Goal: Task Accomplishment & Management: Manage account settings

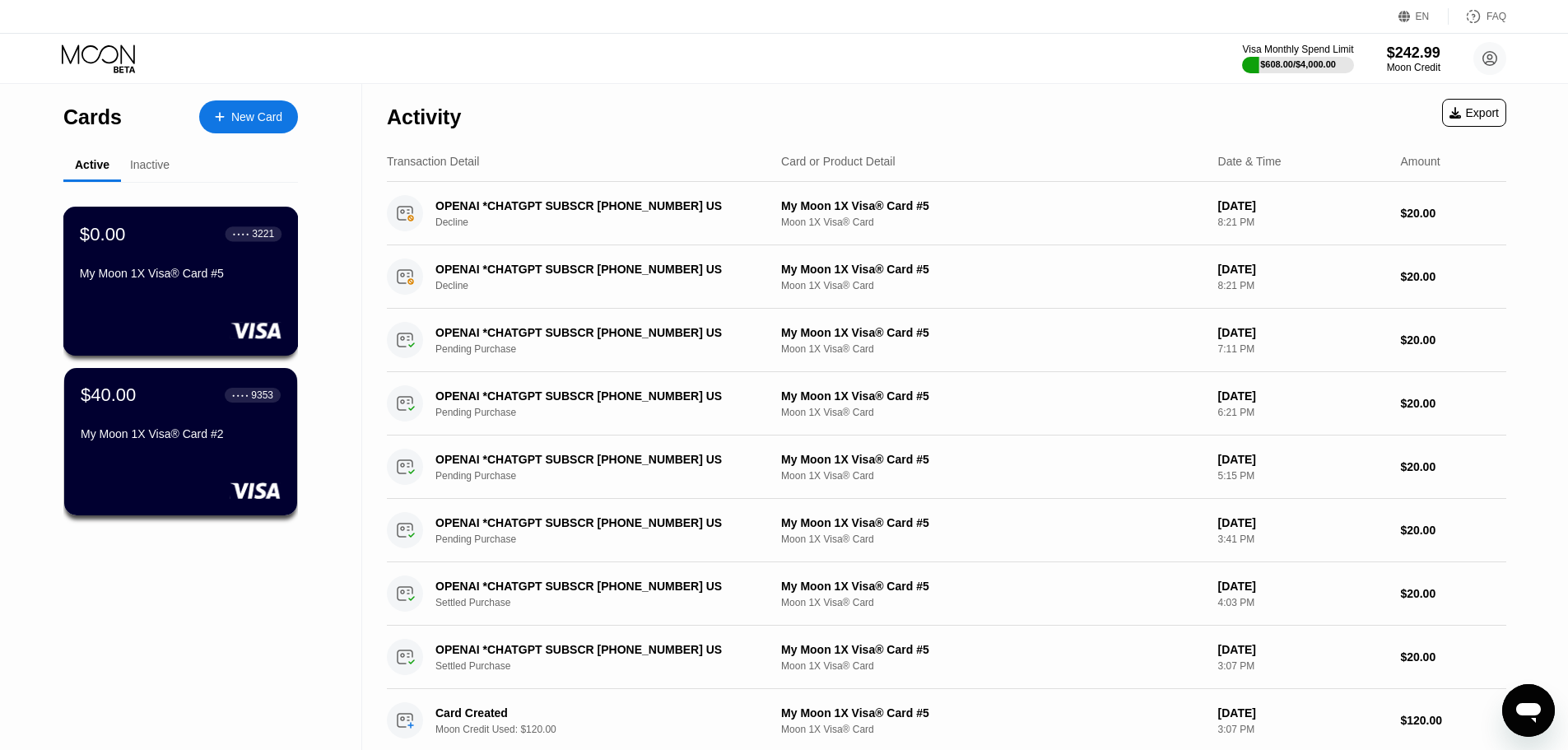
click at [150, 300] on div "$0.00 ● ● ● ● 3221 My Moon 1X Visa® Card #5" at bounding box center [180, 280] width 235 height 149
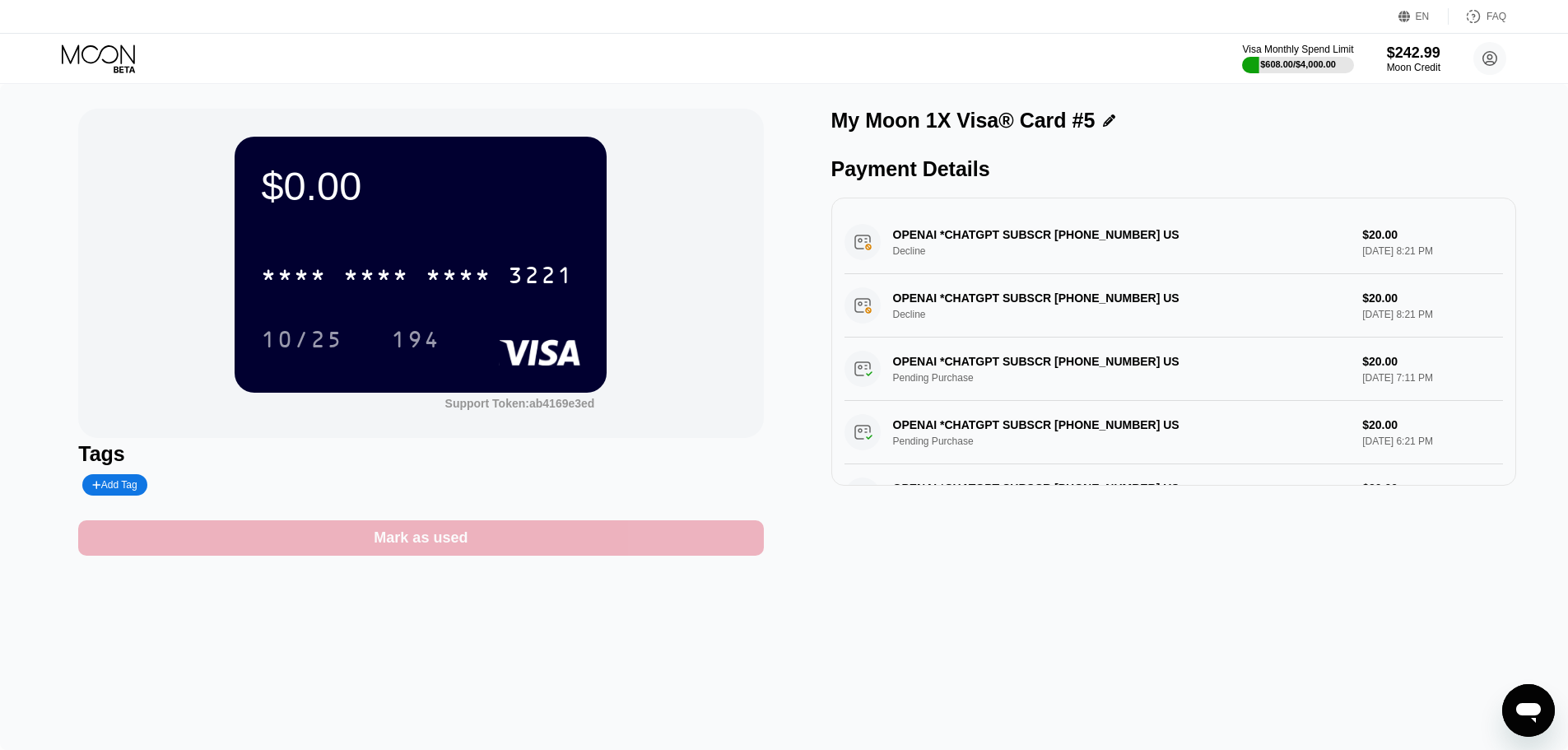
click at [385, 545] on div "Mark as used" at bounding box center [420, 538] width 94 height 19
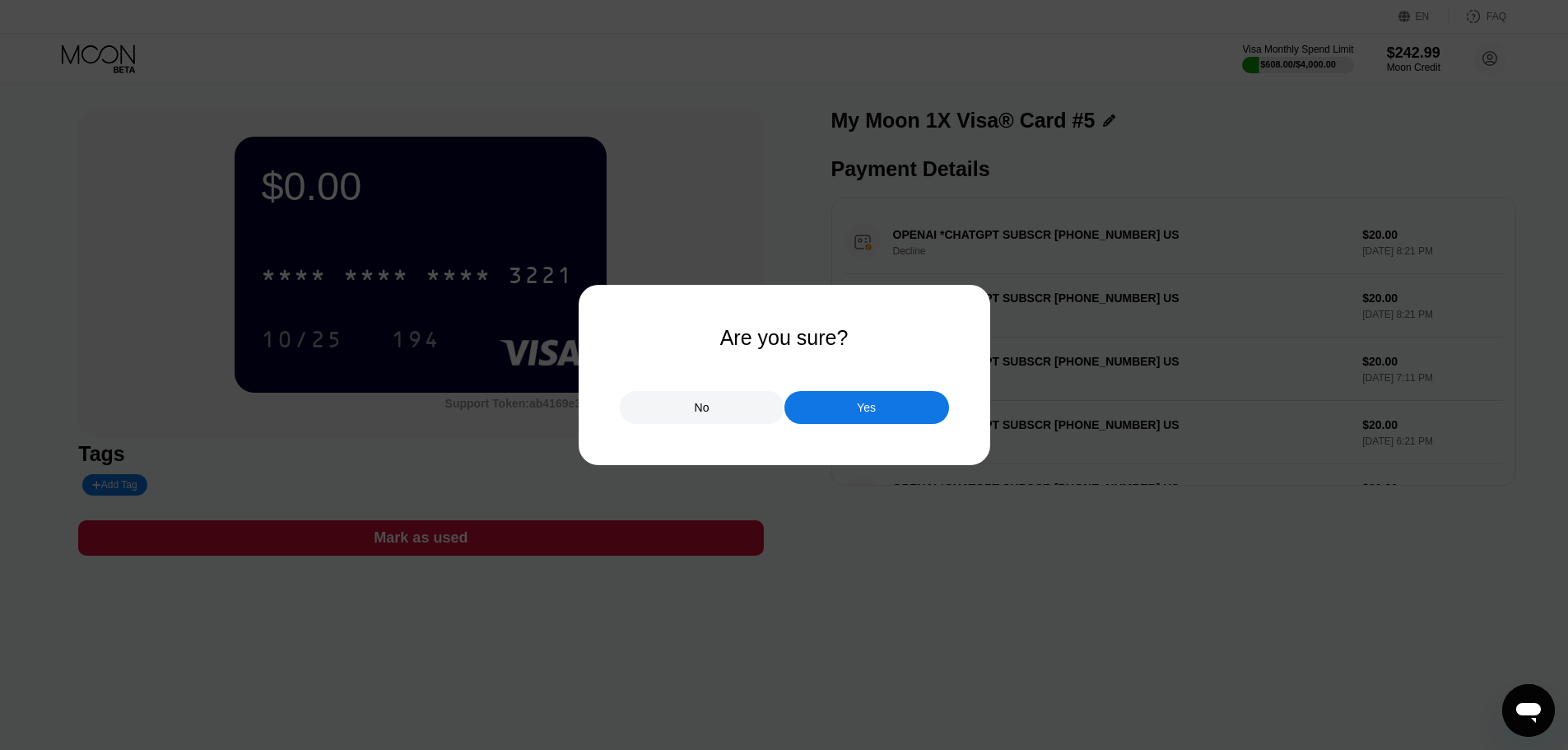
click at [808, 390] on div "No Yes" at bounding box center [784, 398] width 329 height 49
click at [830, 403] on div "Yes" at bounding box center [867, 408] width 165 height 33
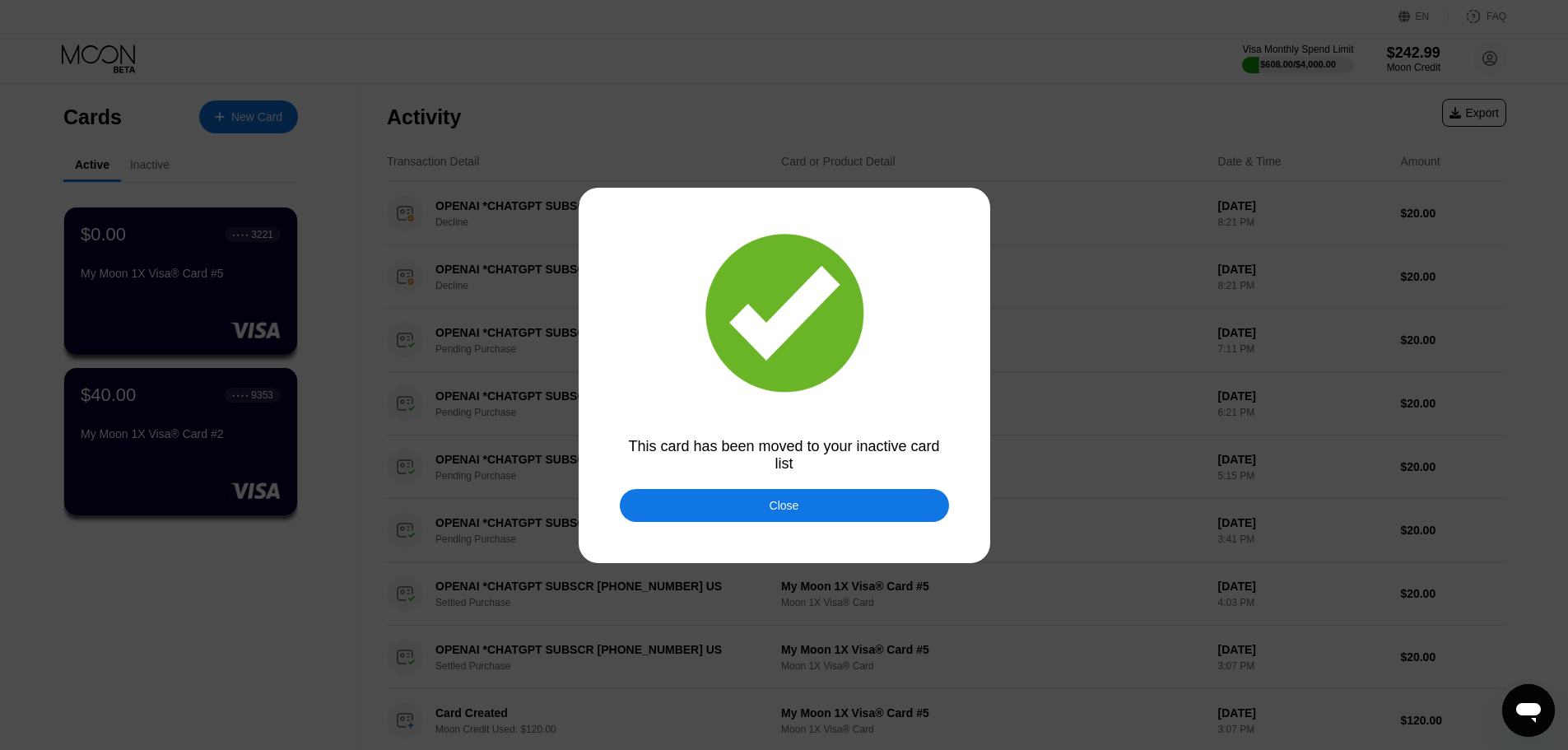
click at [664, 497] on div "Close" at bounding box center [784, 505] width 329 height 33
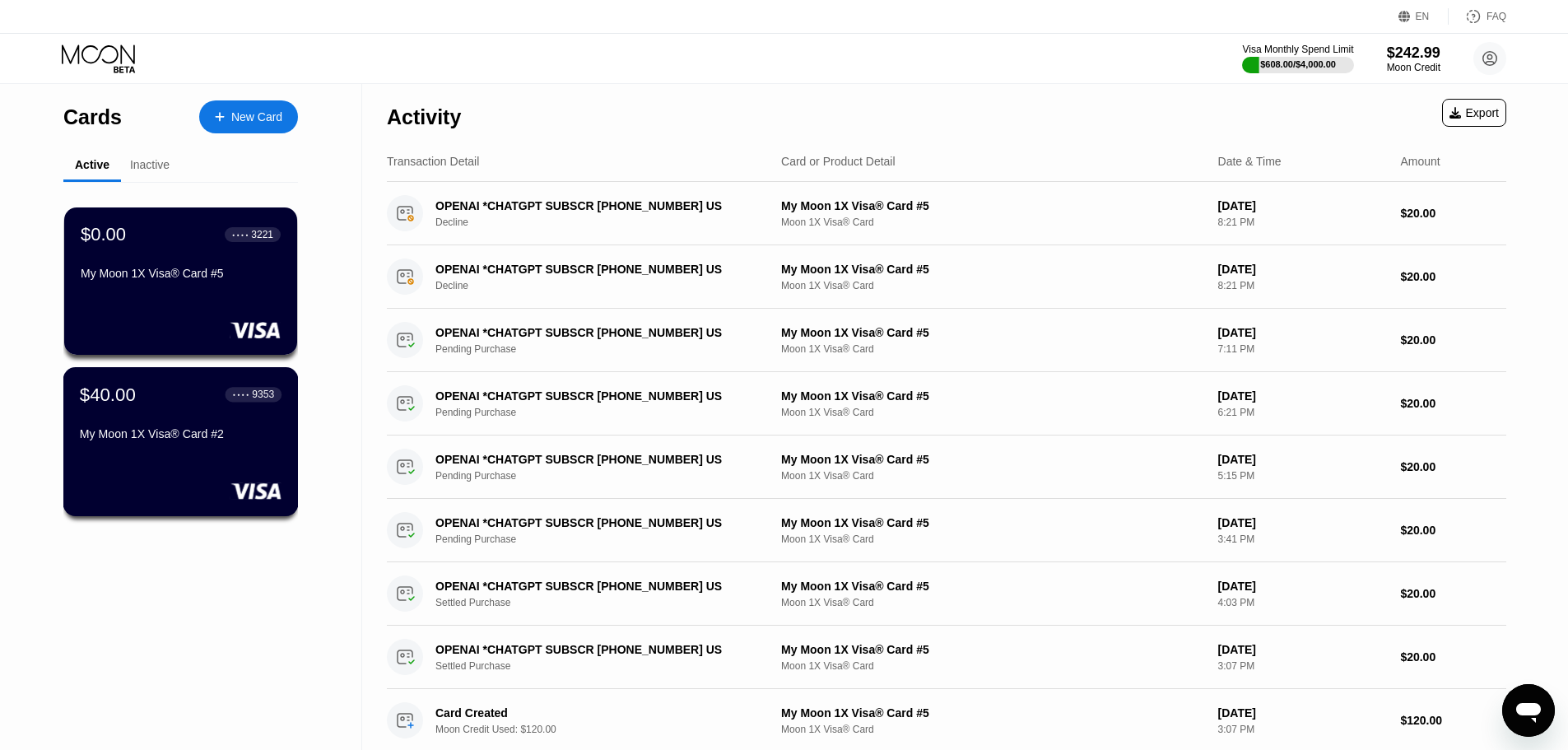
click at [146, 405] on div "$40.00 ● ● ● ● 9353" at bounding box center [180, 394] width 202 height 21
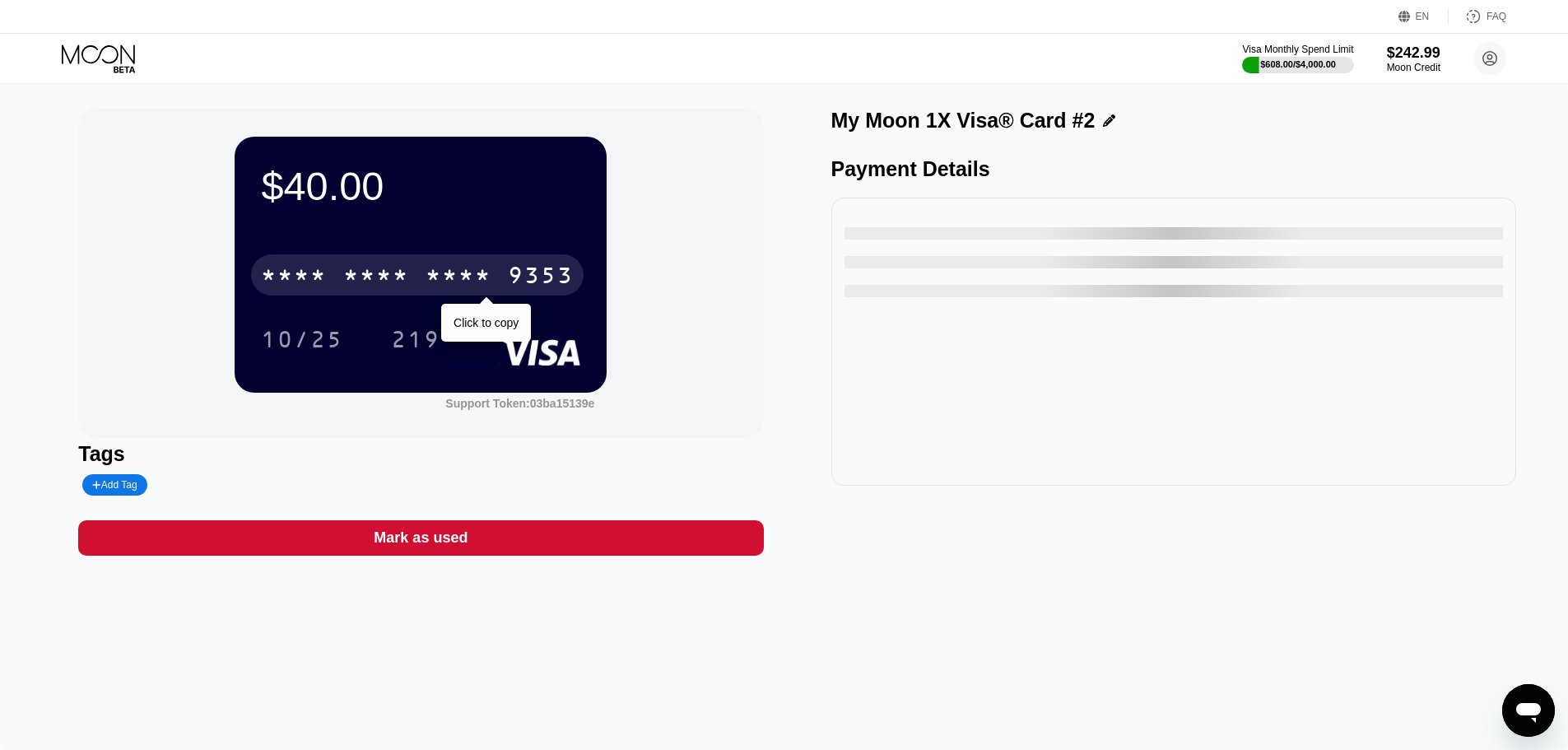
click at [460, 264] on div "* * * * * * * * * * * * 9353" at bounding box center [417, 274] width 333 height 41
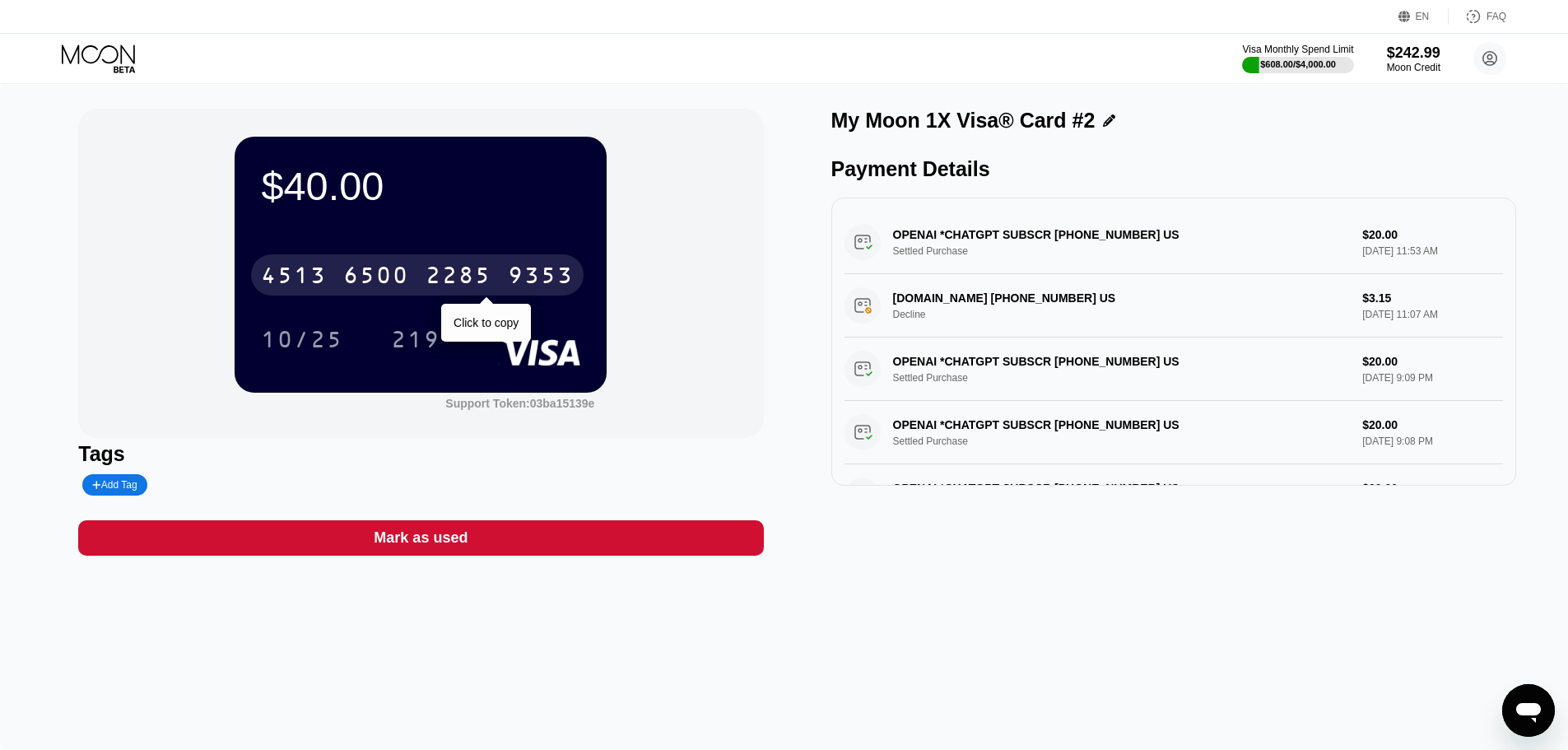
click at [438, 263] on div "4513 6500 2285 9353" at bounding box center [417, 274] width 333 height 41
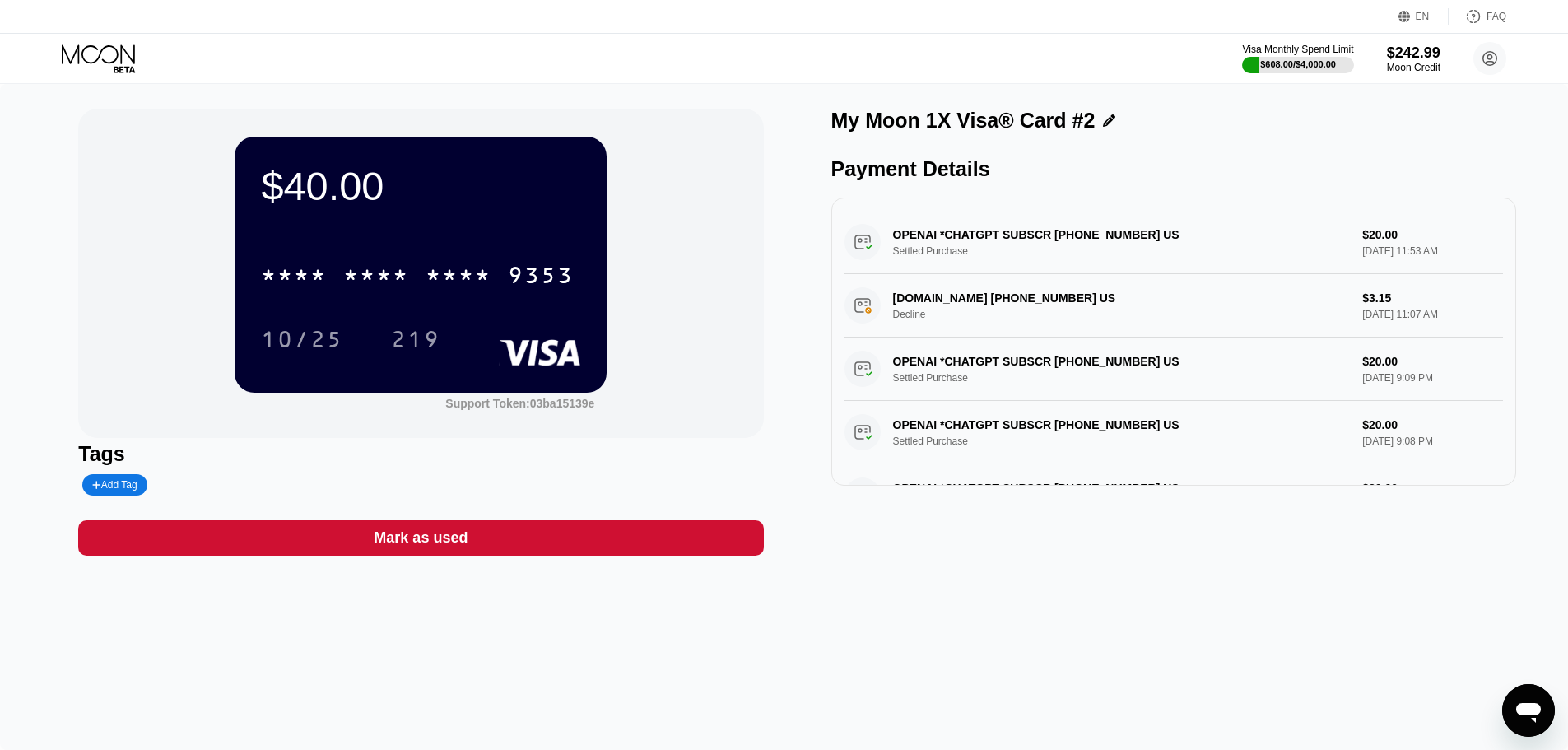
click at [77, 59] on icon at bounding box center [100, 59] width 77 height 29
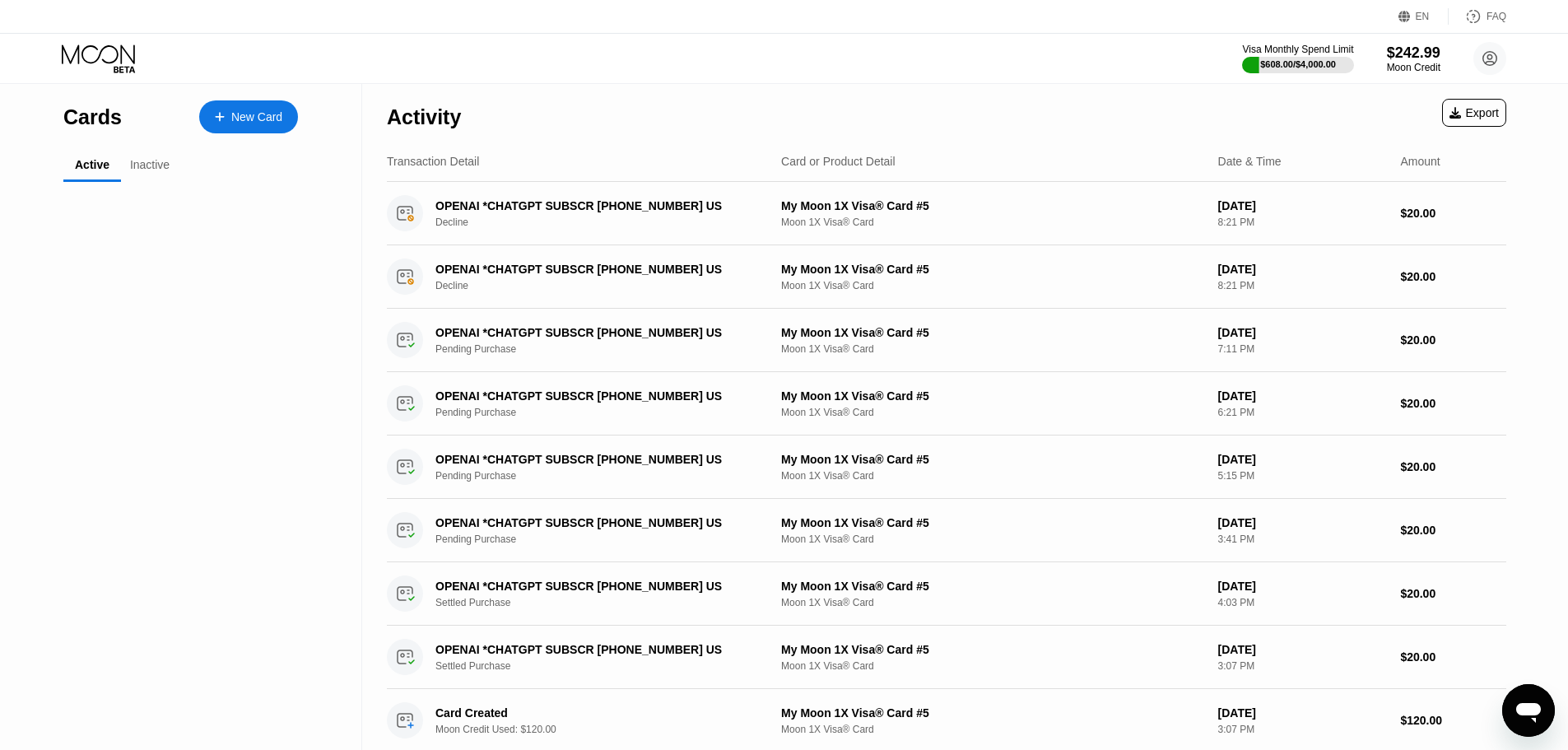
click at [77, 59] on icon at bounding box center [100, 59] width 77 height 29
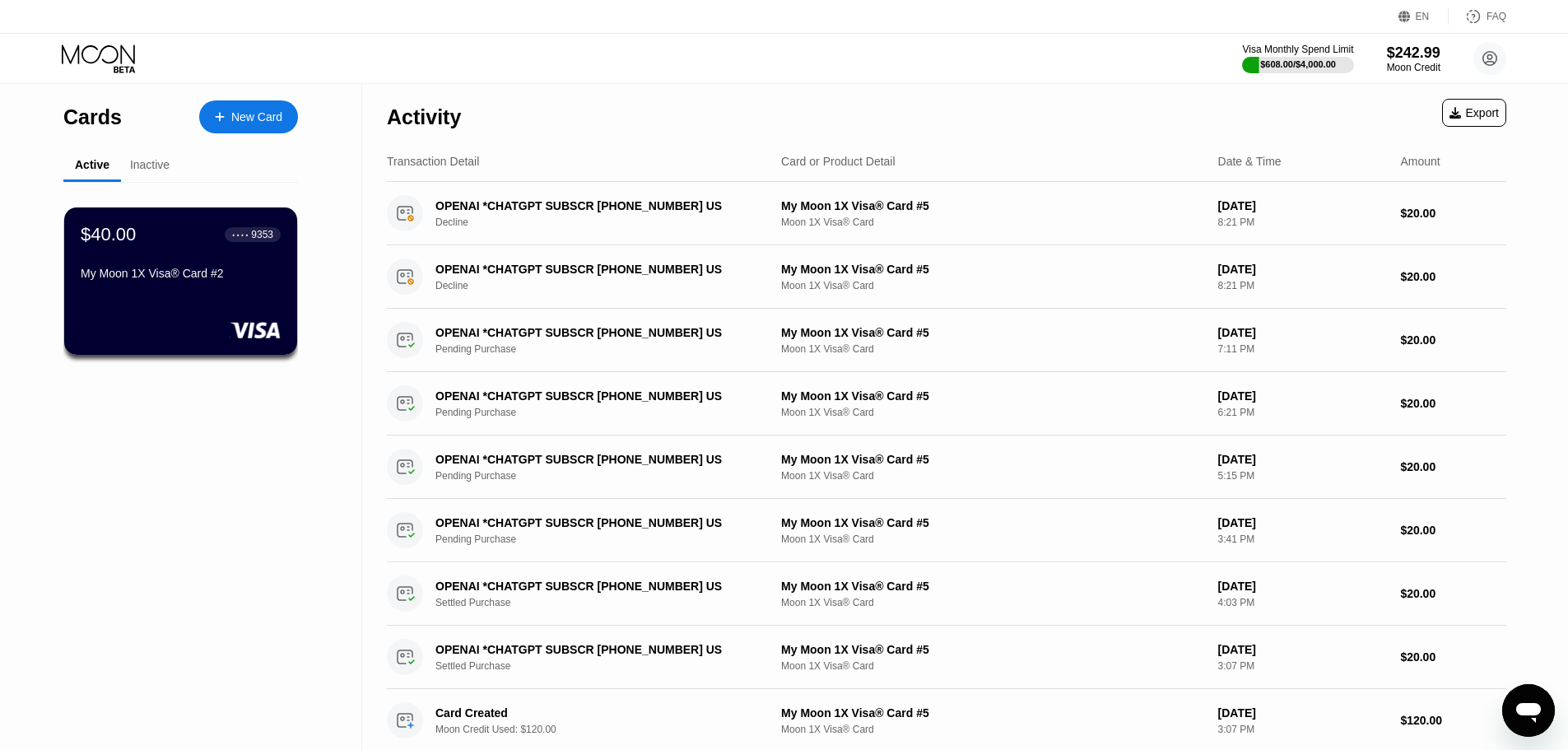
click at [77, 59] on icon at bounding box center [100, 59] width 77 height 29
click at [225, 122] on div at bounding box center [227, 117] width 7 height 14
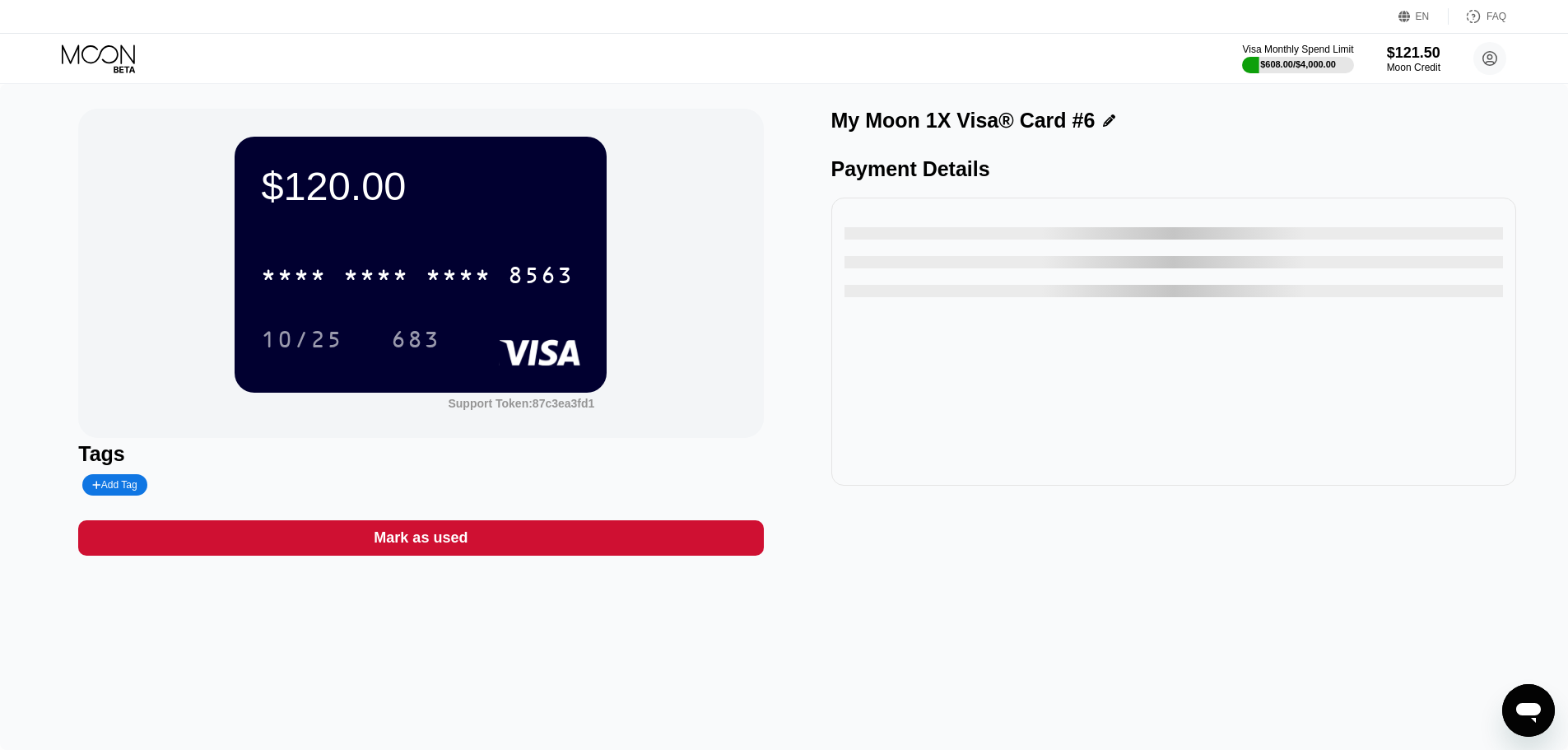
click at [266, 260] on div "* * * * * * * * * * * * 8563" at bounding box center [417, 274] width 333 height 41
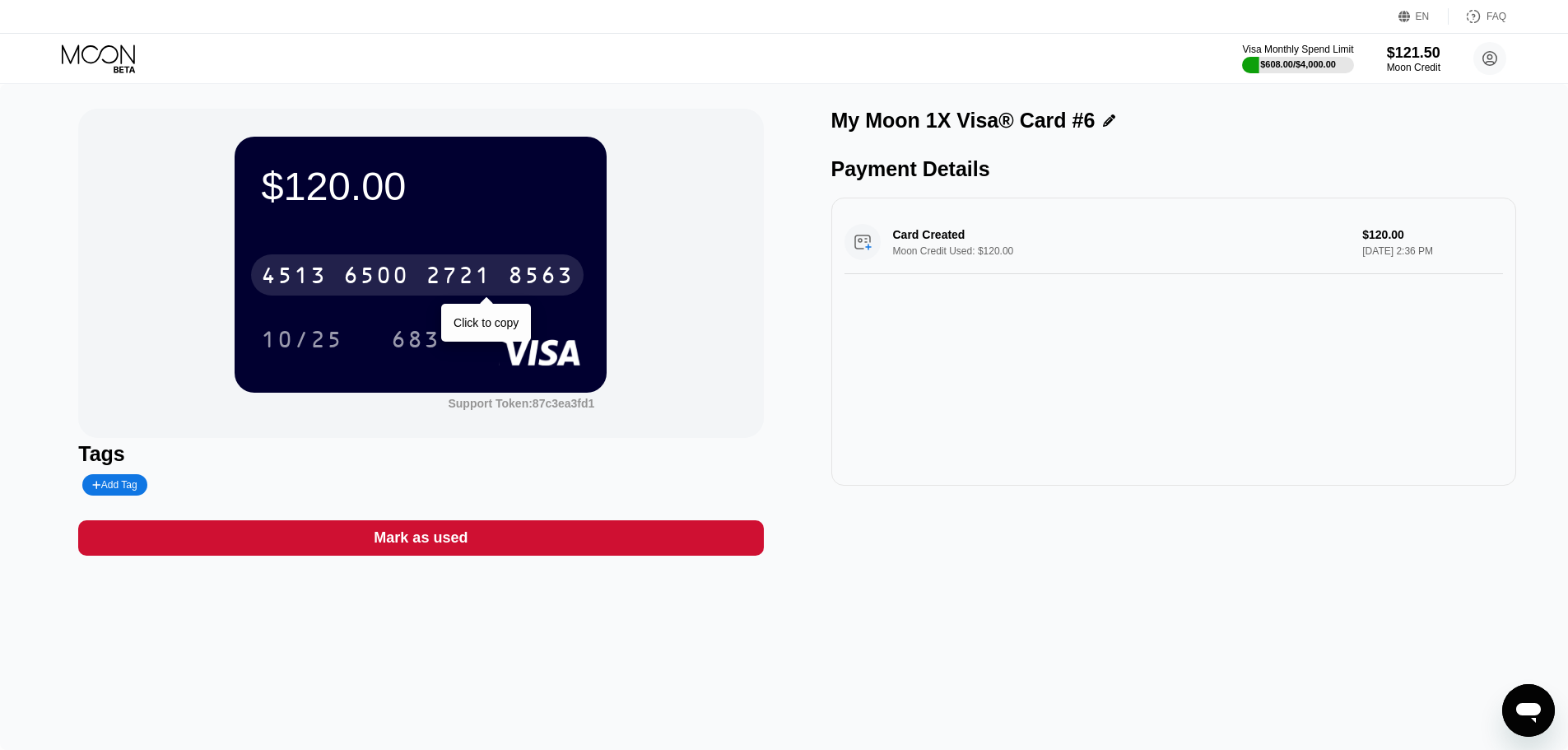
click at [420, 285] on div "[CREDIT_CARD_NUMBER]" at bounding box center [417, 274] width 333 height 41
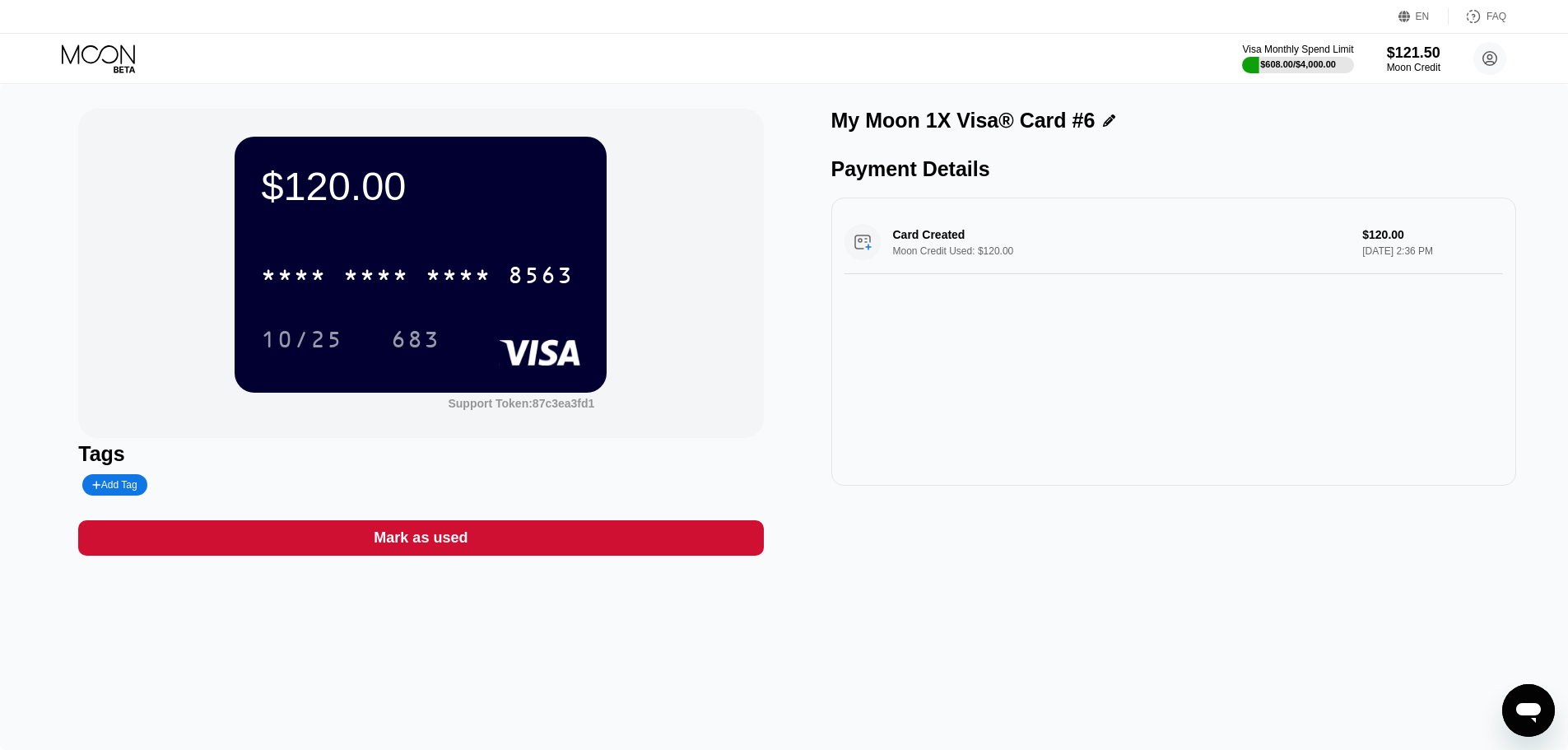
click at [462, 290] on div "* * * *" at bounding box center [459, 276] width 66 height 26
